Goal: Information Seeking & Learning: Learn about a topic

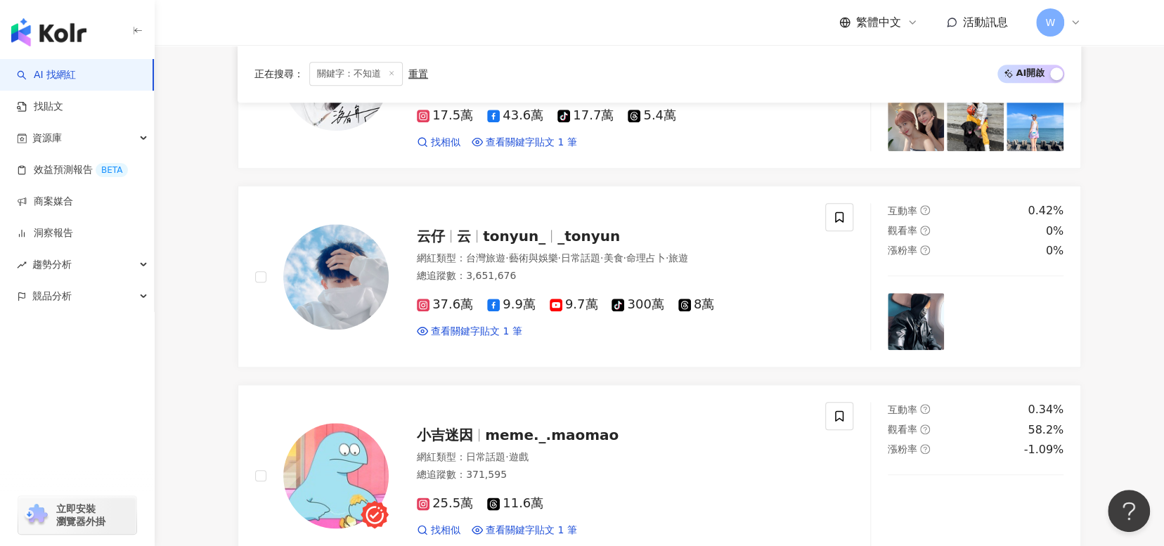
scroll to position [703, 0]
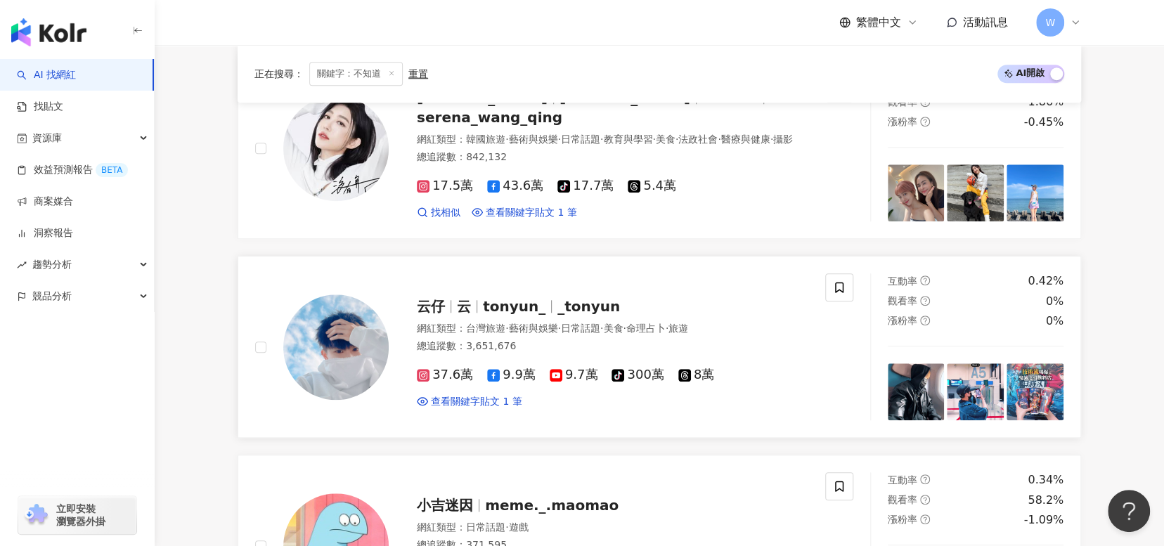
click at [563, 298] on span "_tonyun" at bounding box center [588, 306] width 63 height 17
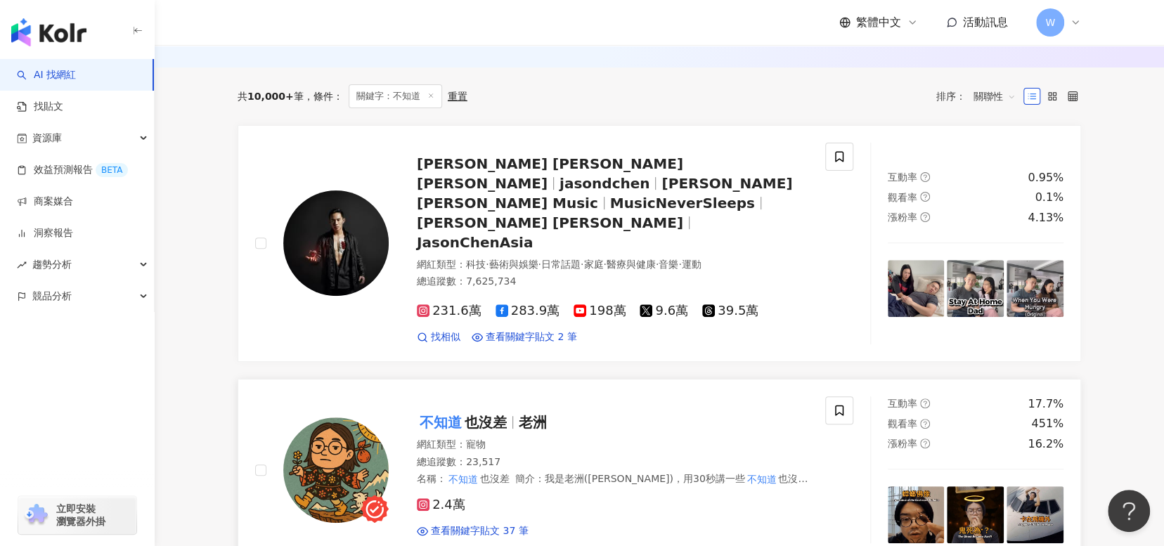
scroll to position [0, 0]
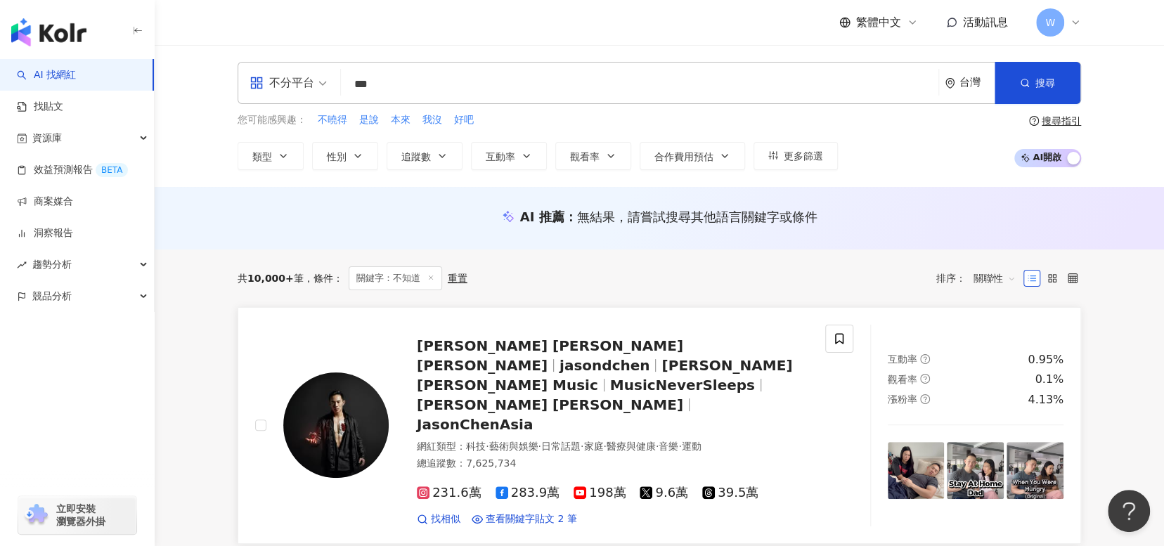
click at [519, 351] on span "[PERSON_NAME] [PERSON_NAME]" at bounding box center [550, 355] width 266 height 37
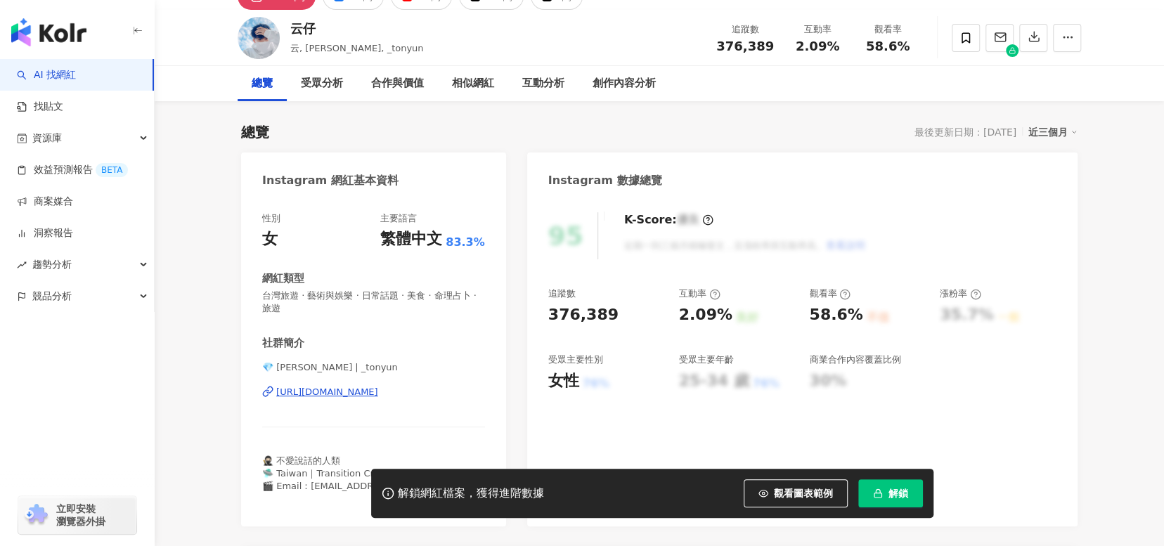
scroll to position [70, 0]
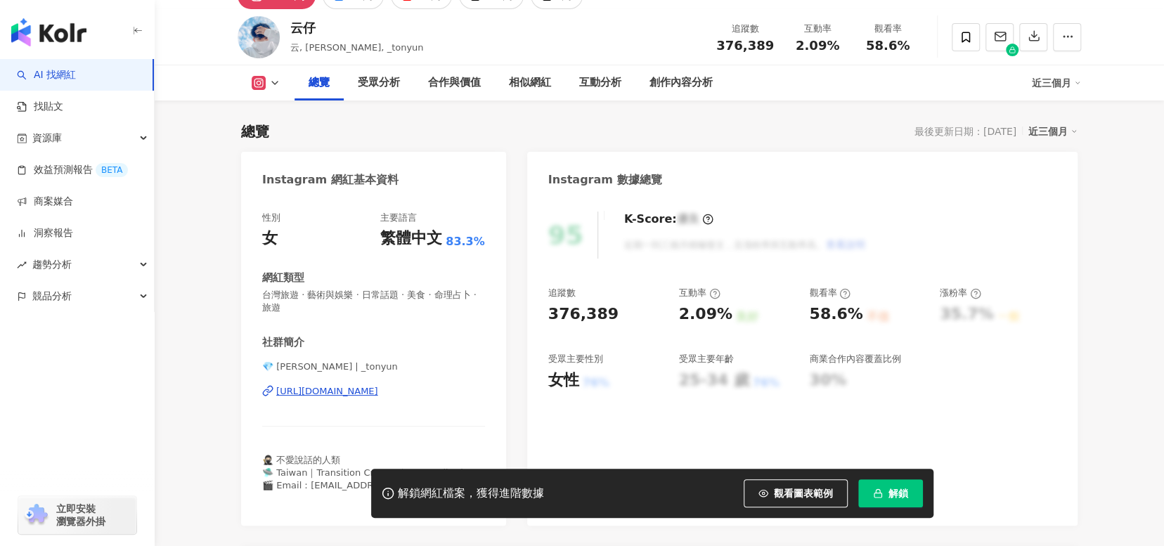
click at [375, 391] on div "https://www.instagram.com/_tonyun/" at bounding box center [327, 391] width 102 height 13
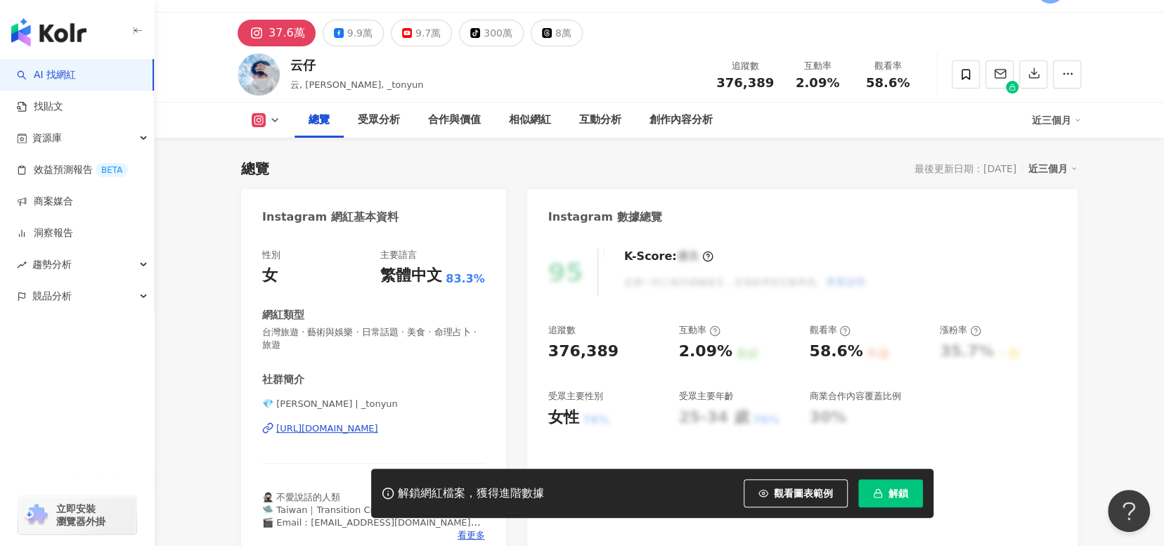
scroll to position [0, 0]
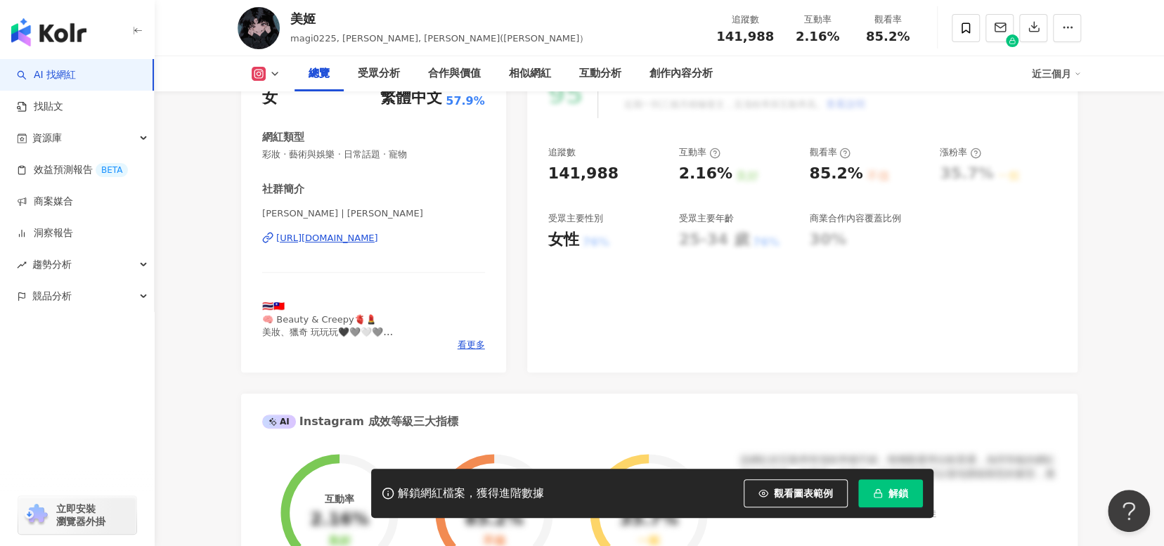
click at [378, 236] on div "https://www.instagram.com/rotsukhoon/" at bounding box center [327, 238] width 102 height 13
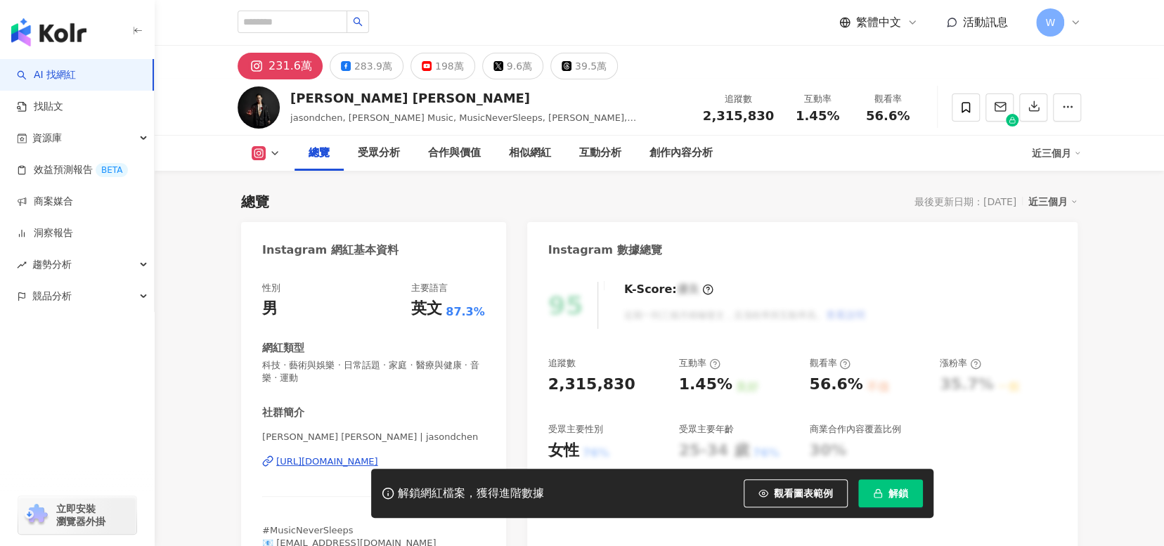
scroll to position [211, 0]
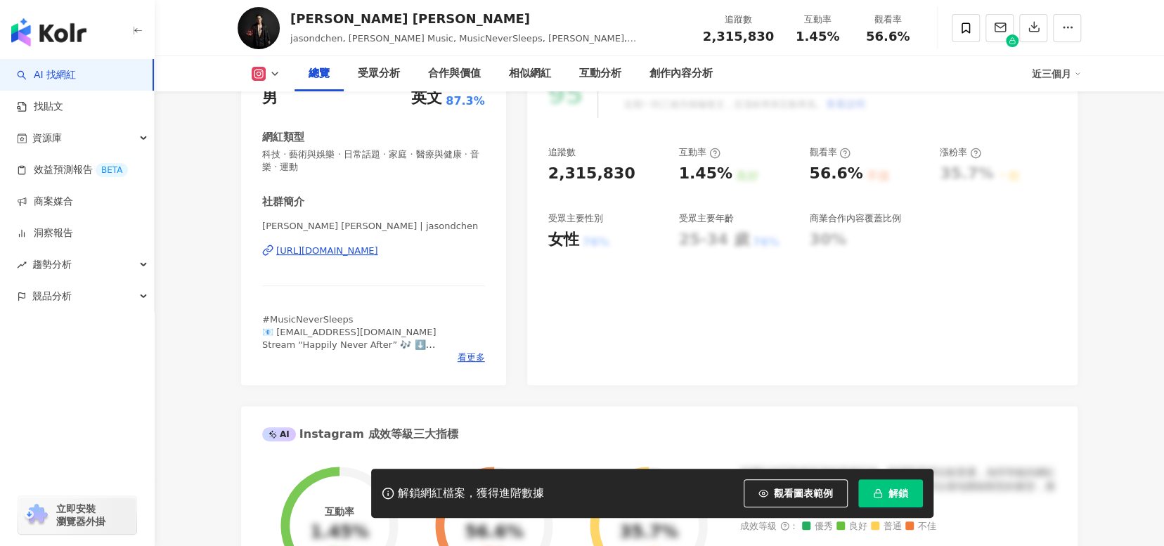
click at [378, 247] on div "https://www.instagram.com/jasondchen/" at bounding box center [327, 251] width 102 height 13
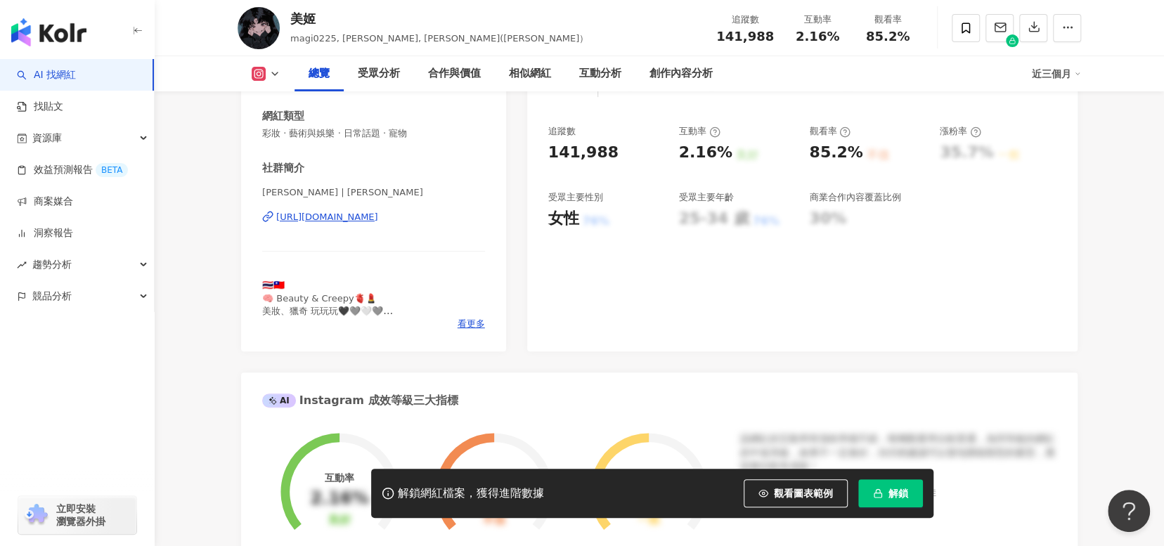
scroll to position [351, 0]
